Goal: Information Seeking & Learning: Learn about a topic

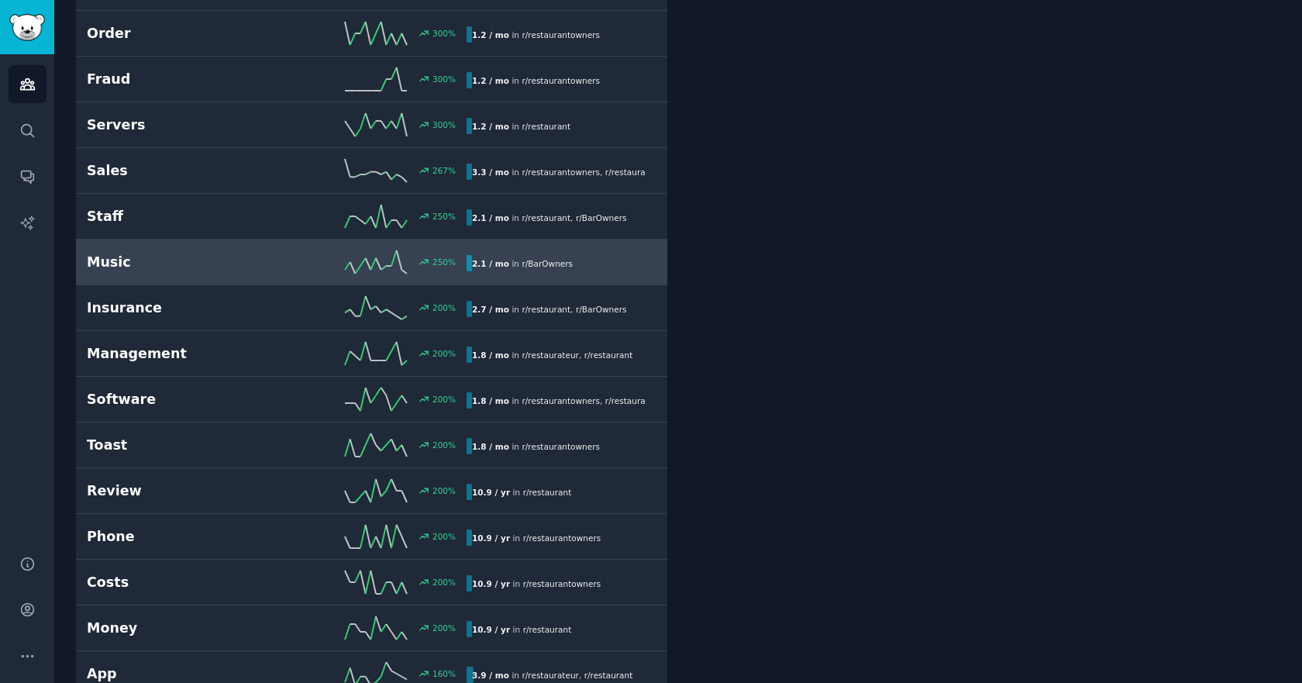
click at [225, 265] on h2 "Music" at bounding box center [182, 262] width 190 height 19
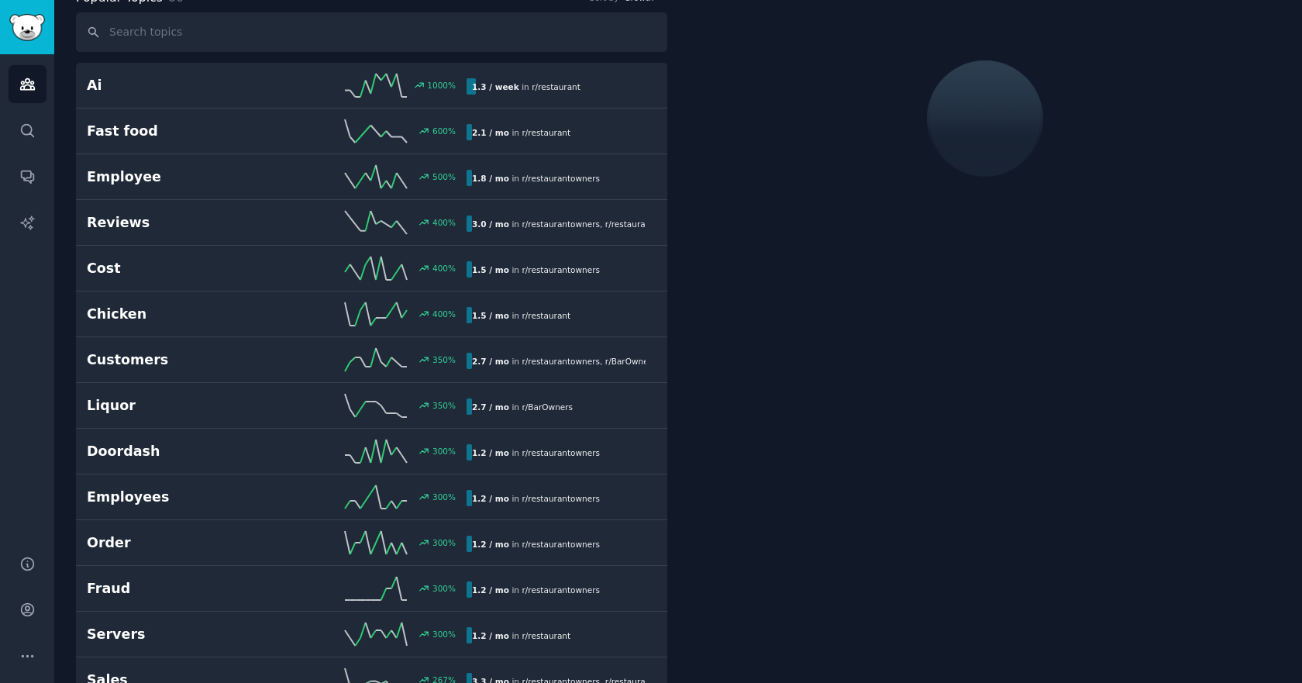
scroll to position [87, 0]
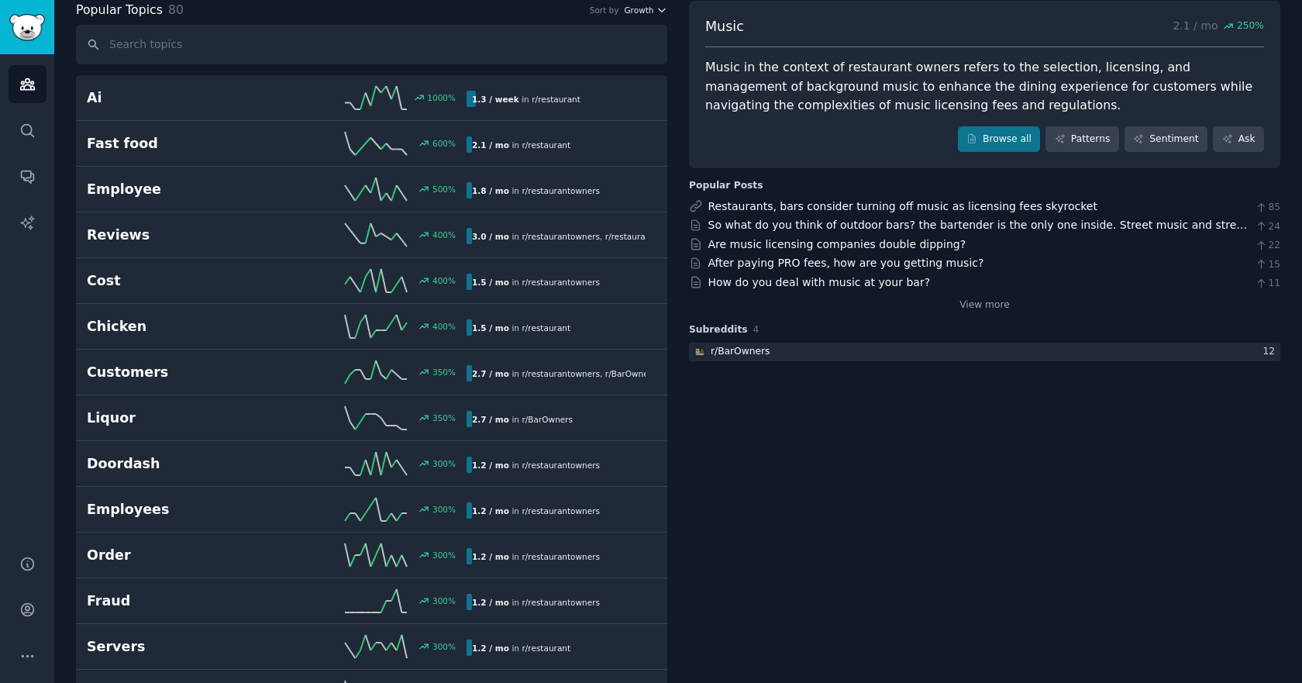
click at [656, 7] on icon "button" at bounding box center [661, 10] width 11 height 11
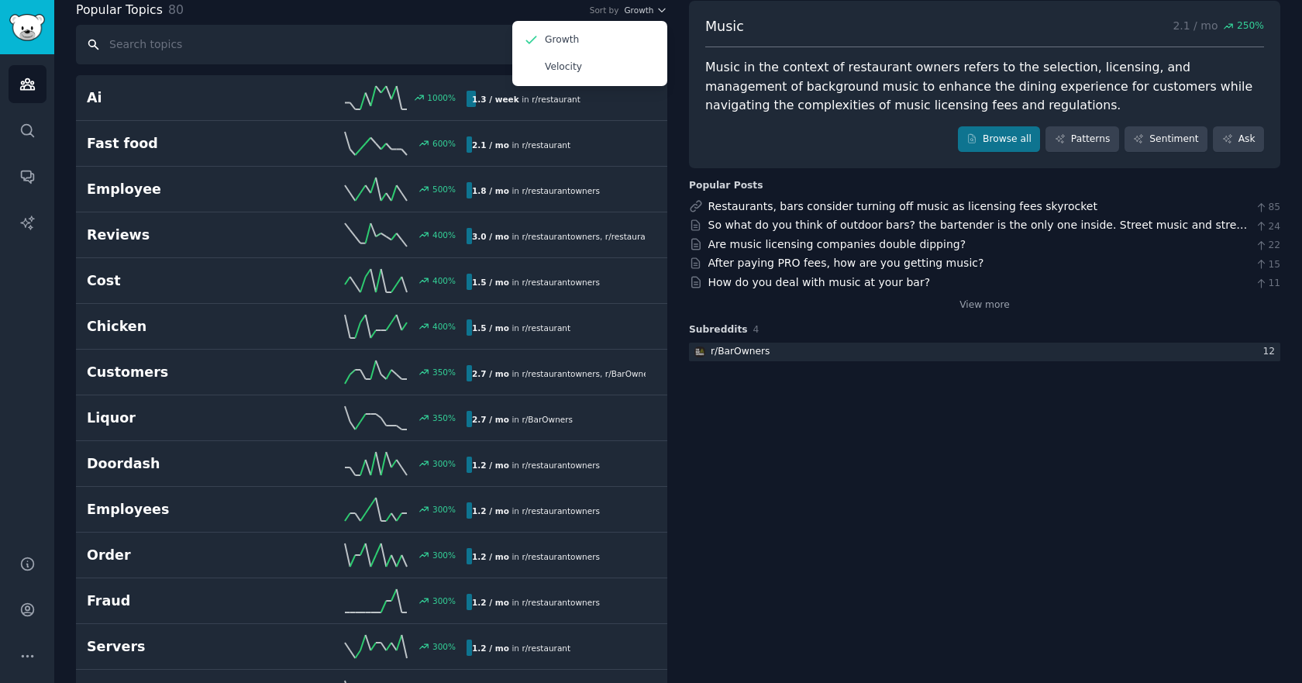
click at [384, 35] on input "text" at bounding box center [371, 45] width 591 height 40
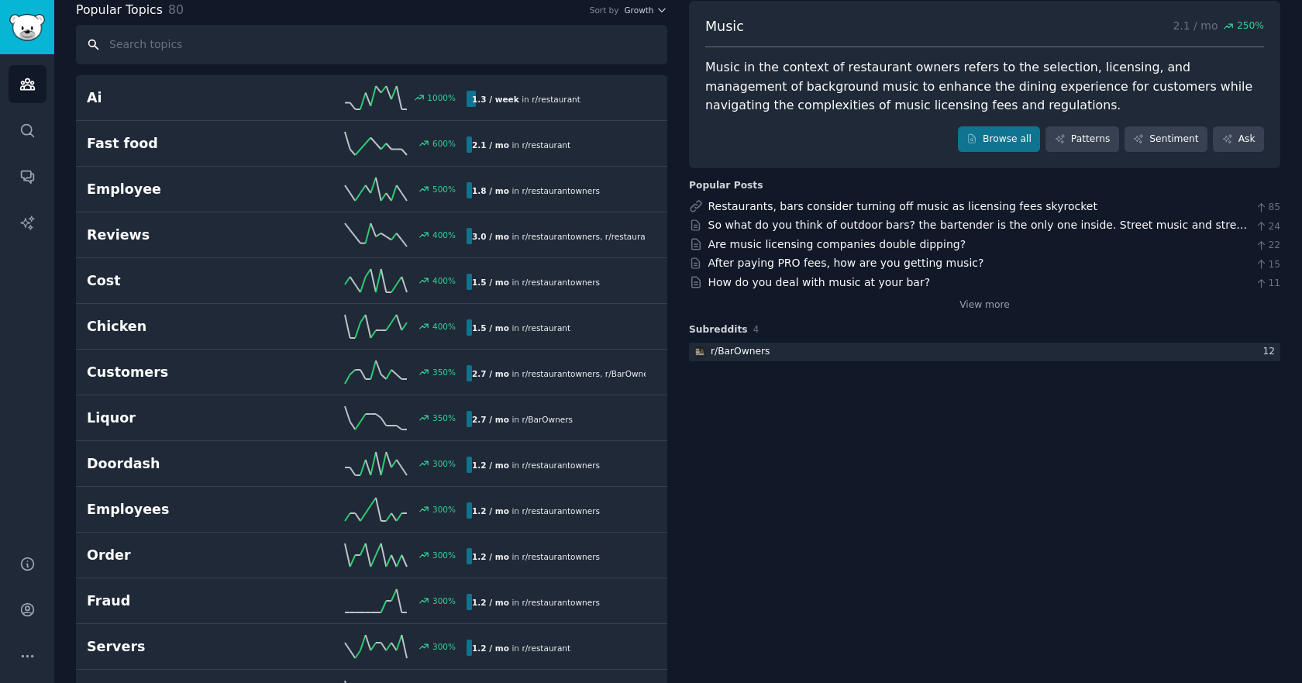
scroll to position [0, 0]
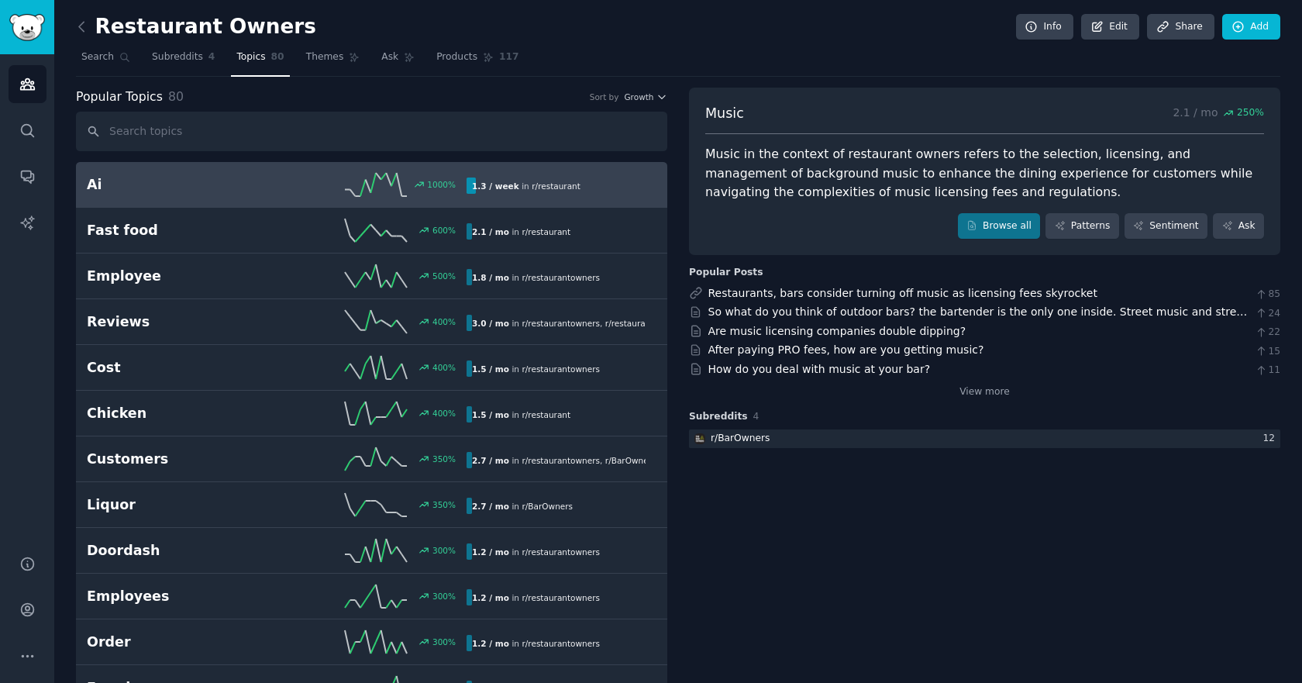
click at [347, 187] on icon at bounding box center [376, 184] width 62 height 23
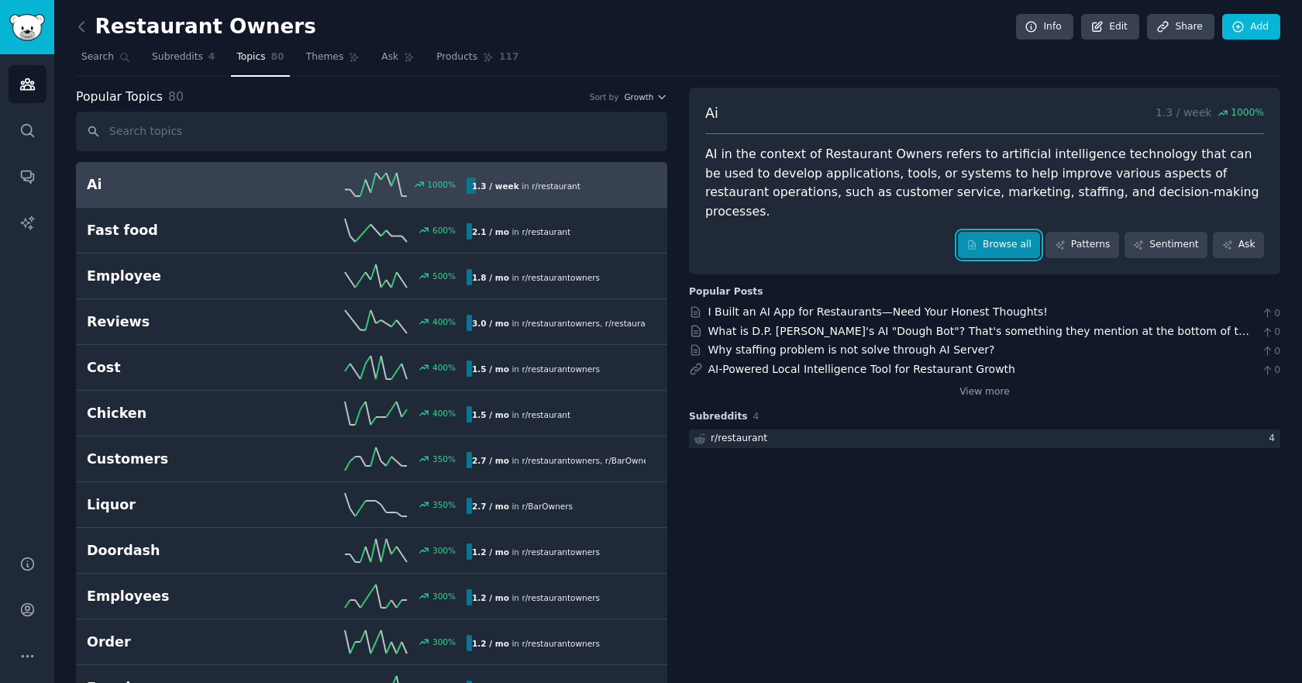
click at [997, 232] on link "Browse all" at bounding box center [999, 245] width 83 height 26
